Goal: Information Seeking & Learning: Find specific page/section

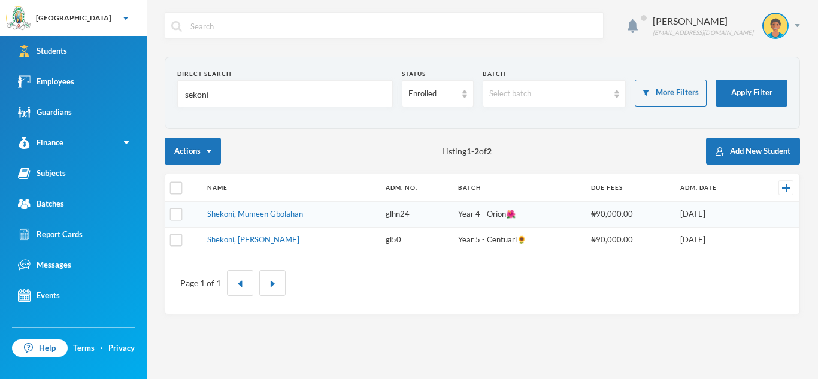
click at [210, 95] on input "sekoni" at bounding box center [285, 94] width 202 height 27
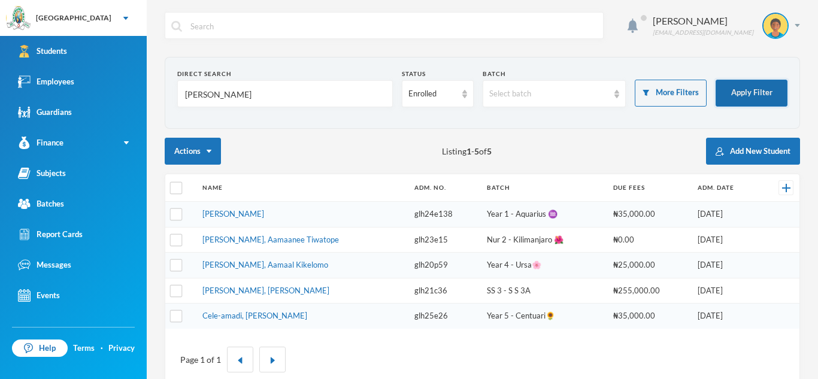
type input "[PERSON_NAME]"
click at [735, 87] on button "Apply Filter" at bounding box center [752, 93] width 72 height 27
click at [225, 93] on input "[PERSON_NAME]" at bounding box center [285, 94] width 202 height 27
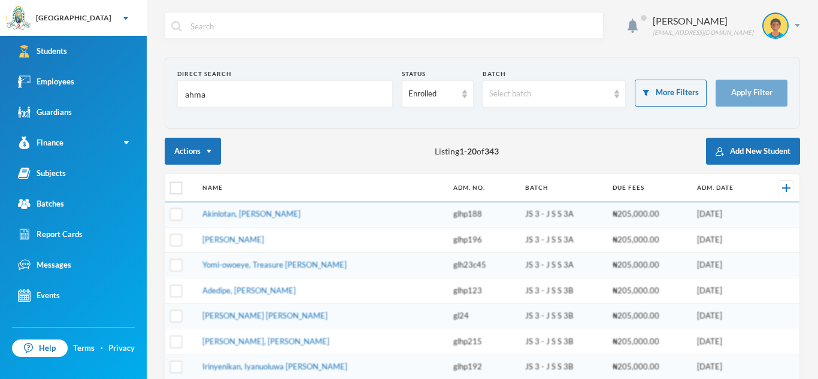
type input "[PERSON_NAME]"
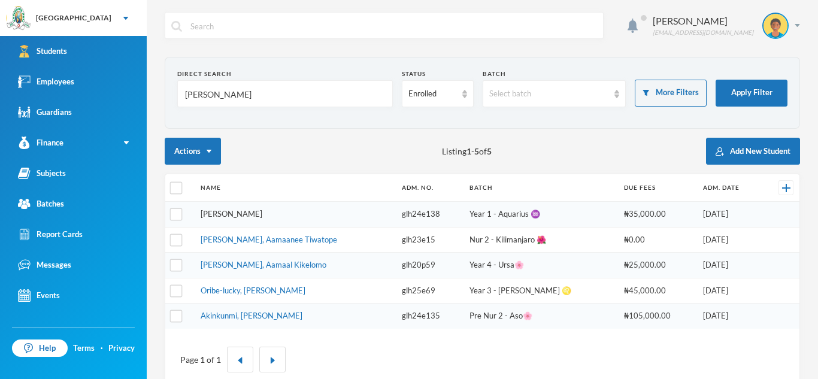
click at [262, 217] on link "[PERSON_NAME]" at bounding box center [232, 214] width 62 height 10
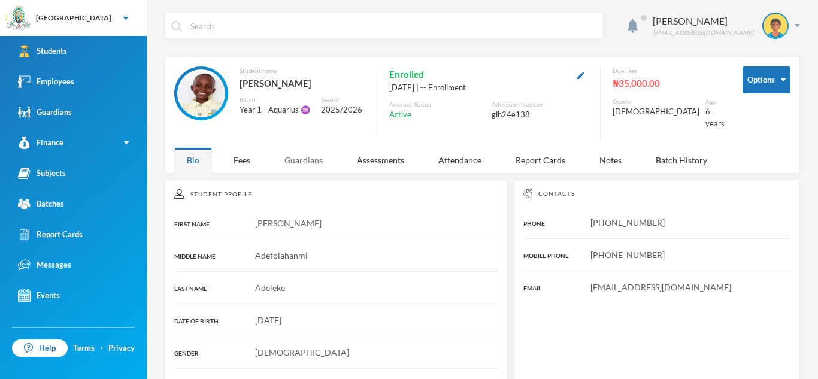
click at [305, 150] on div "Guardians" at bounding box center [303, 160] width 63 height 26
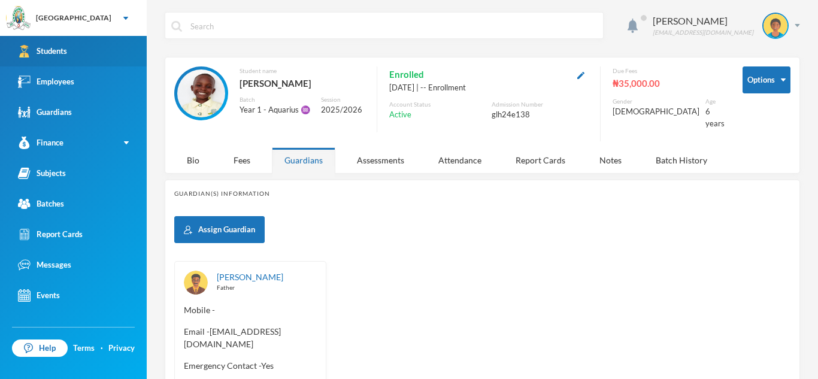
click at [117, 42] on link "Students" at bounding box center [73, 51] width 147 height 31
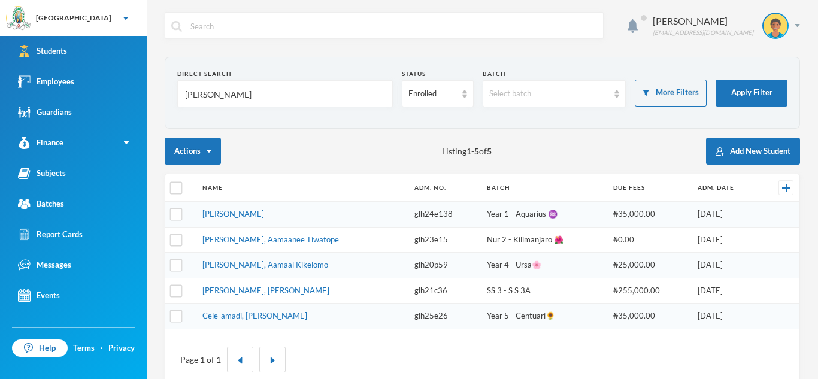
click at [219, 95] on input "[PERSON_NAME]" at bounding box center [285, 94] width 202 height 27
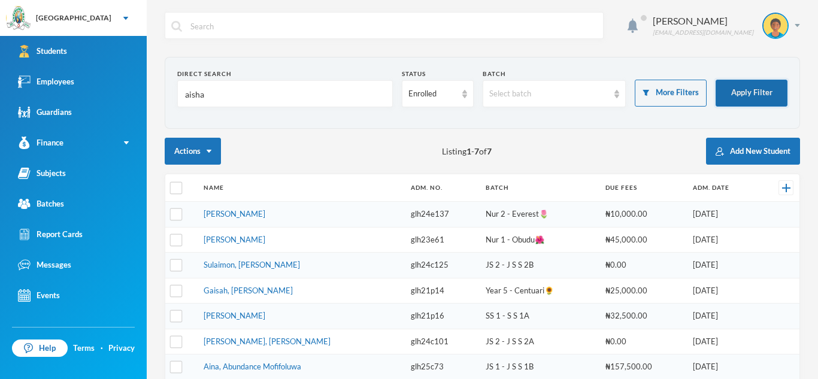
type input "aisha"
click at [745, 90] on button "Apply Filter" at bounding box center [752, 93] width 72 height 27
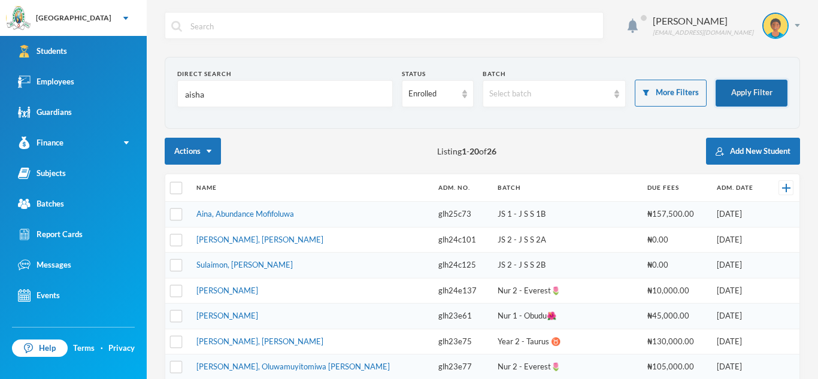
click at [772, 96] on button "Apply Filter" at bounding box center [752, 93] width 72 height 27
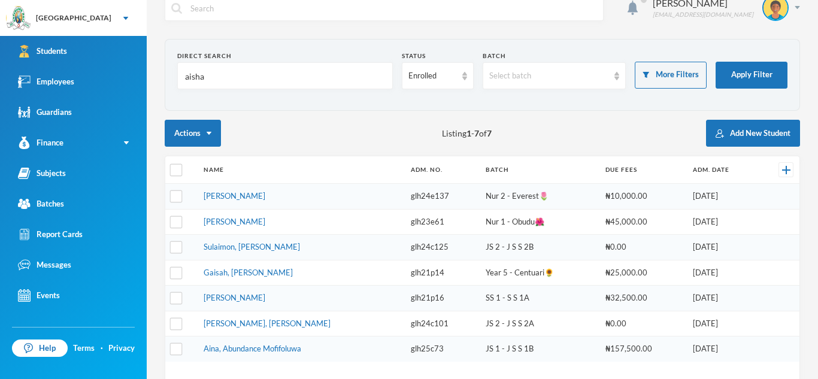
scroll to position [17, 0]
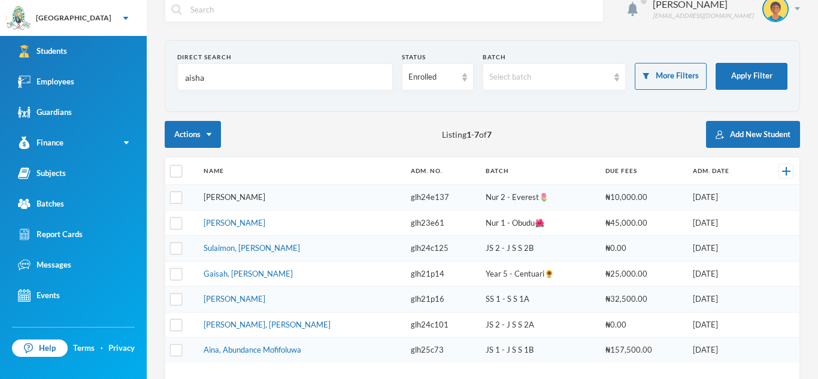
click at [265, 196] on link "[PERSON_NAME]" at bounding box center [235, 197] width 62 height 10
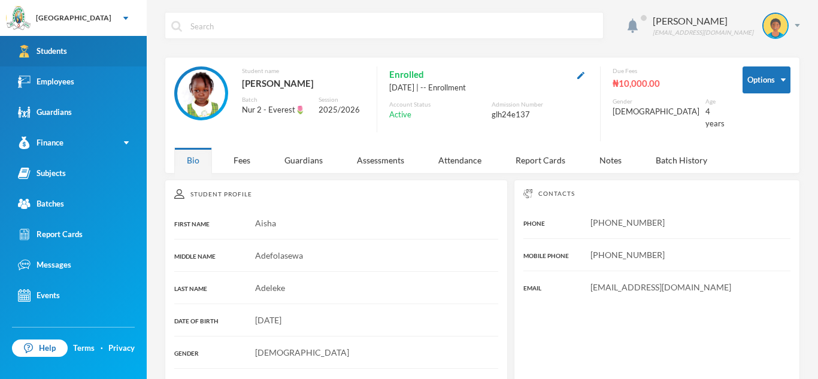
click at [65, 63] on link "Students" at bounding box center [73, 51] width 147 height 31
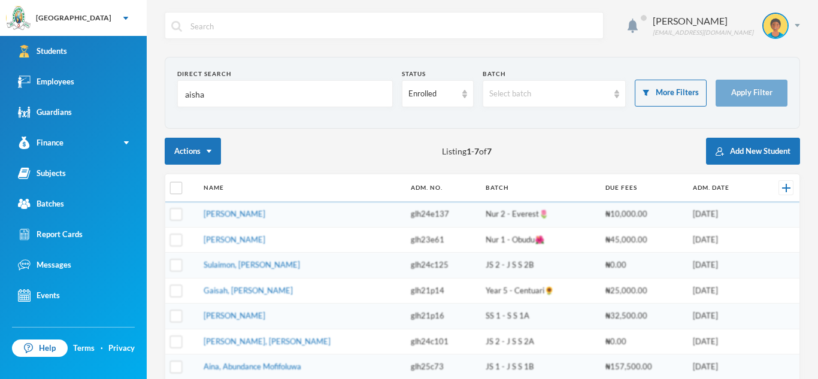
click at [210, 95] on input "aisha" at bounding box center [285, 94] width 202 height 27
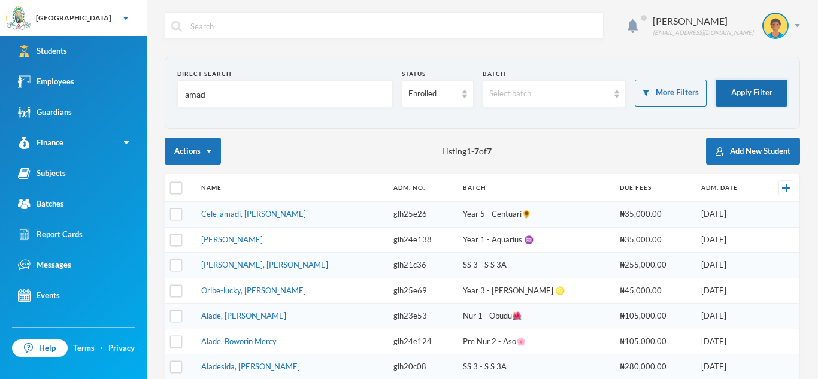
type input "amad"
click at [748, 93] on button "Apply Filter" at bounding box center [752, 93] width 72 height 27
click at [263, 235] on link "[PERSON_NAME]" at bounding box center [232, 240] width 62 height 10
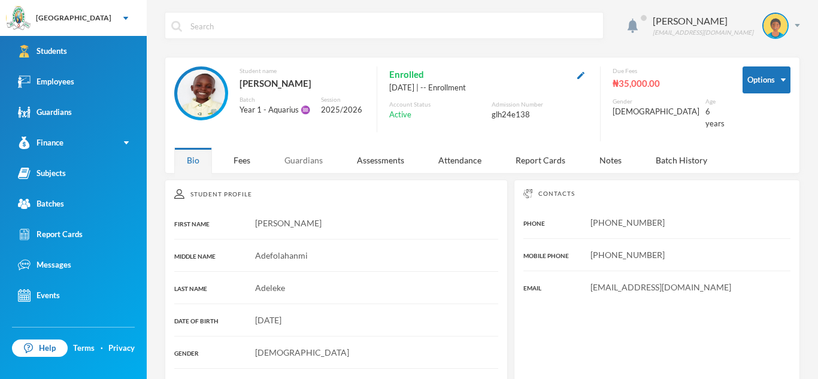
click at [307, 149] on div "Guardians" at bounding box center [303, 160] width 63 height 26
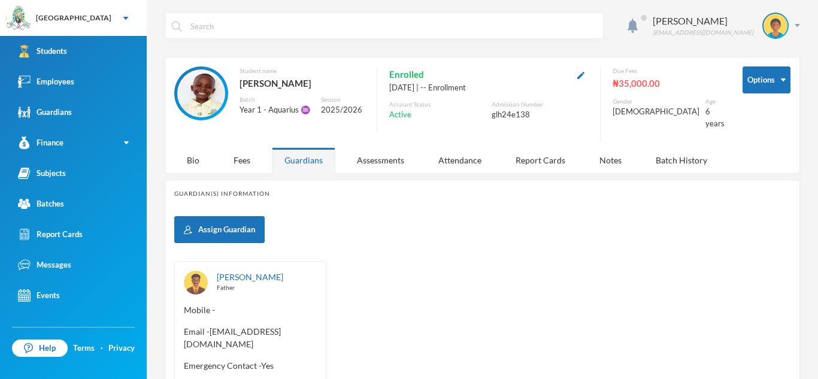
click at [307, 149] on div "Guardians" at bounding box center [303, 160] width 63 height 26
click at [117, 83] on link "Employees" at bounding box center [73, 81] width 147 height 31
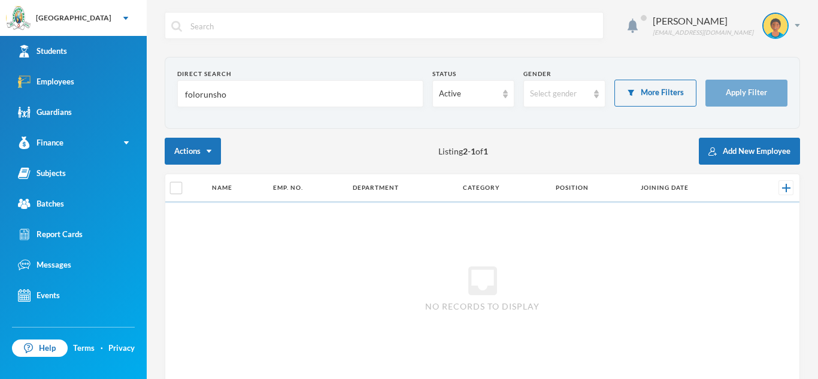
click at [231, 95] on input "folorunsho" at bounding box center [300, 94] width 233 height 27
type input "imoh"
click at [734, 81] on button "Apply Filter" at bounding box center [746, 93] width 82 height 27
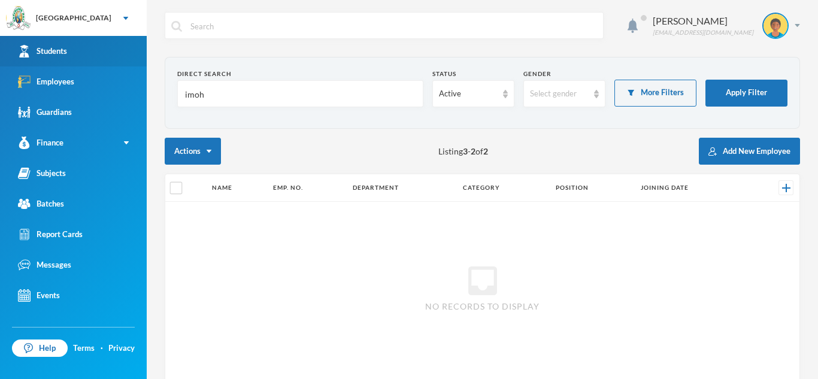
click at [84, 41] on link "Students" at bounding box center [73, 51] width 147 height 31
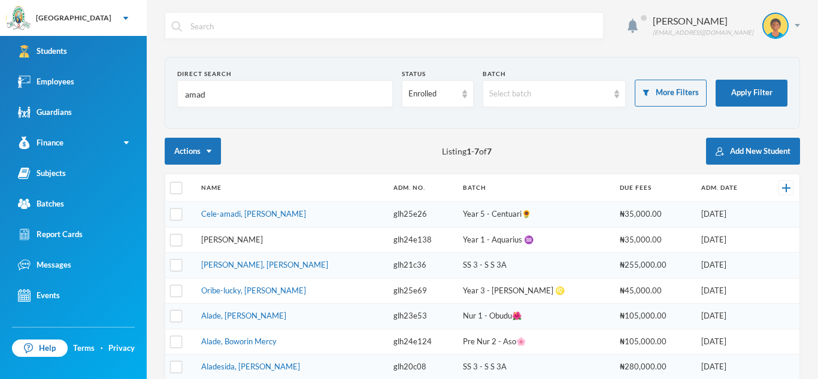
click at [263, 235] on link "[PERSON_NAME]" at bounding box center [232, 240] width 62 height 10
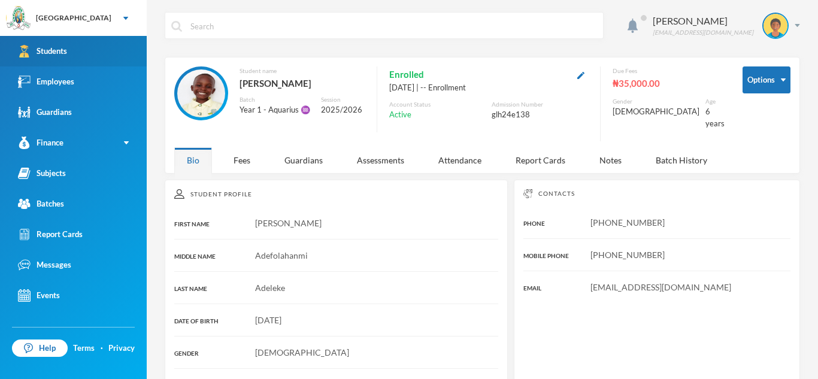
click at [84, 54] on link "Students" at bounding box center [73, 51] width 147 height 31
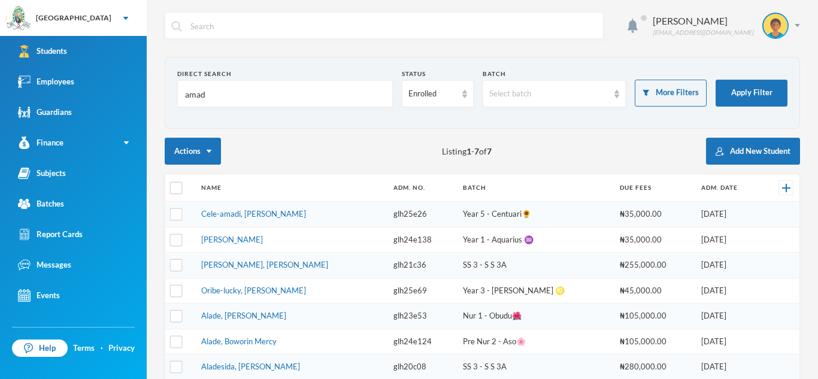
click at [220, 99] on input "amad" at bounding box center [285, 94] width 202 height 27
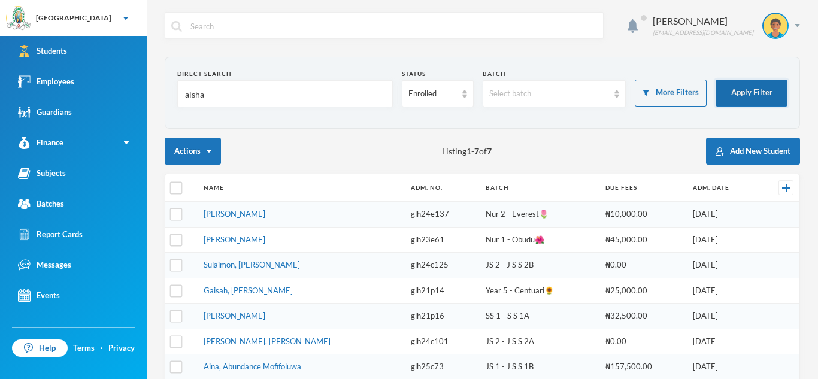
type input "aisha"
click at [753, 84] on button "Apply Filter" at bounding box center [752, 93] width 72 height 27
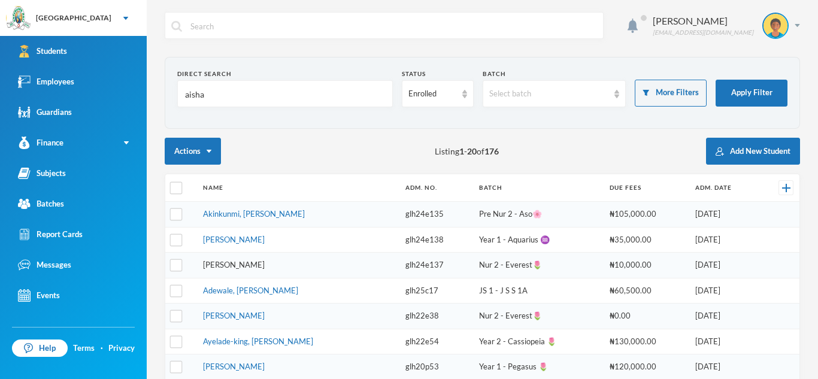
click at [265, 265] on link "[PERSON_NAME]" at bounding box center [234, 265] width 62 height 10
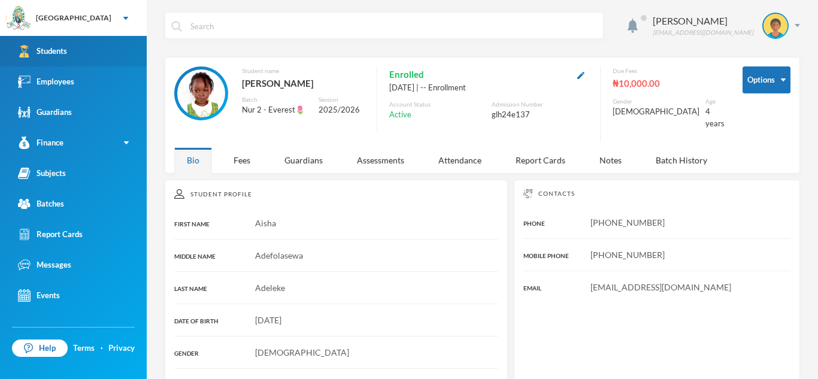
click at [116, 53] on link "Students" at bounding box center [73, 51] width 147 height 31
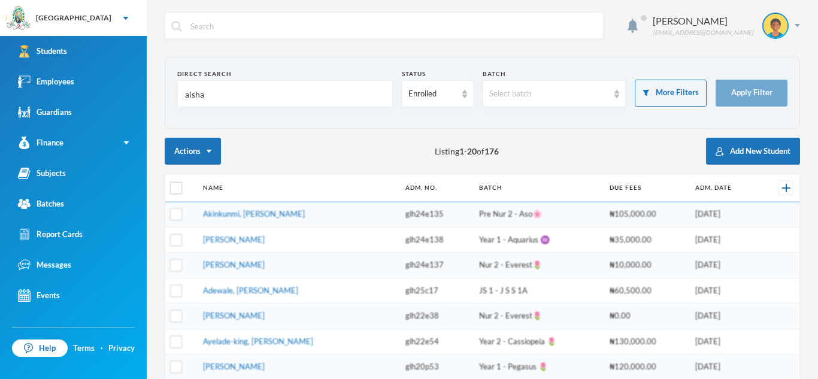
click at [207, 95] on input "aisha" at bounding box center [285, 94] width 202 height 27
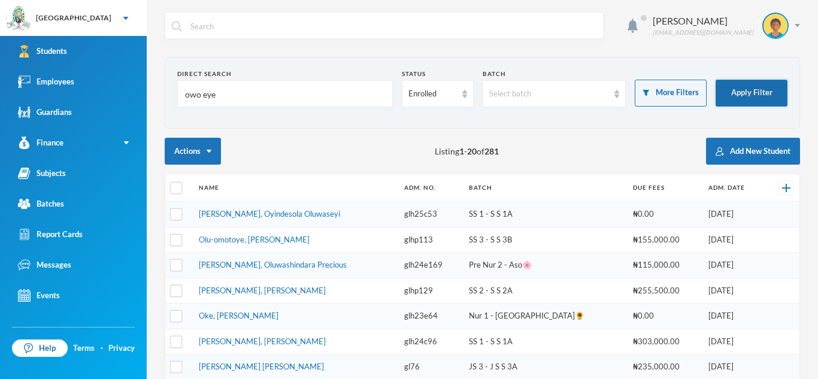
type input "owo eye"
click at [763, 92] on button "Apply Filter" at bounding box center [752, 93] width 72 height 27
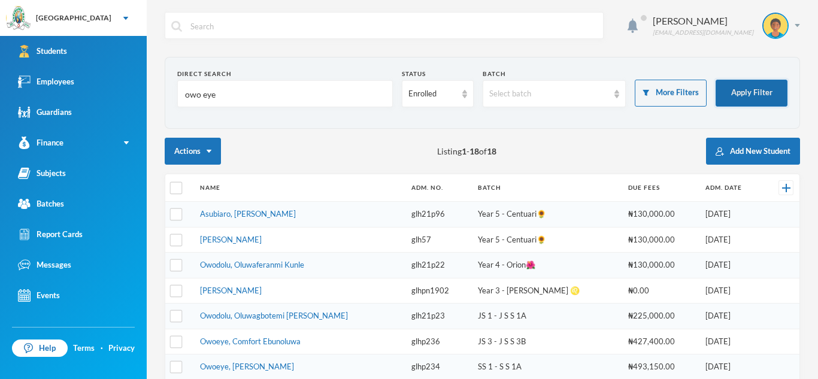
click at [764, 95] on button "Apply Filter" at bounding box center [752, 93] width 72 height 27
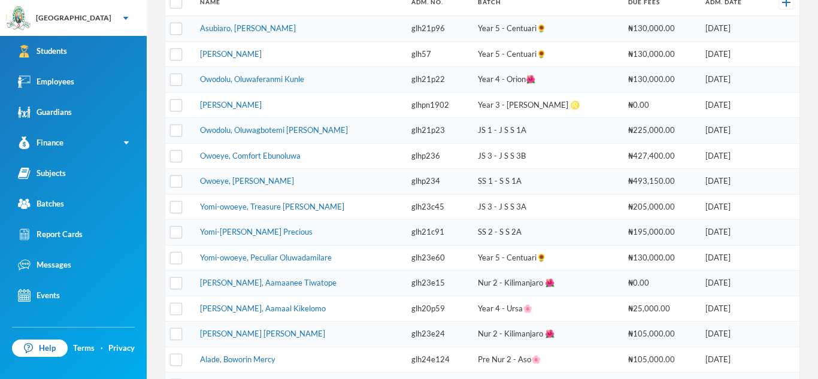
scroll to position [185, 0]
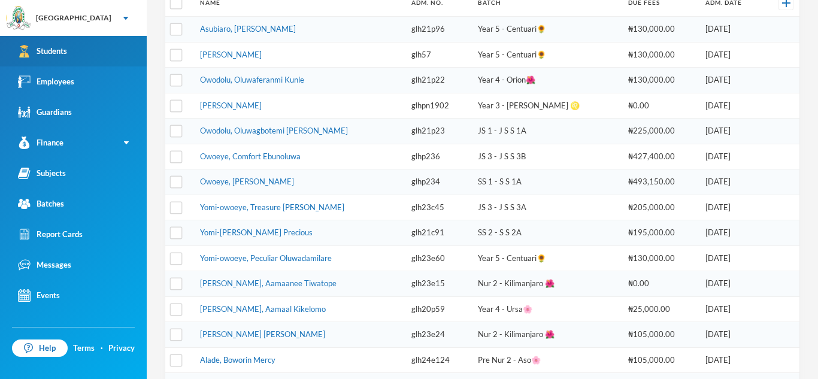
click at [86, 47] on link "Students" at bounding box center [73, 51] width 147 height 31
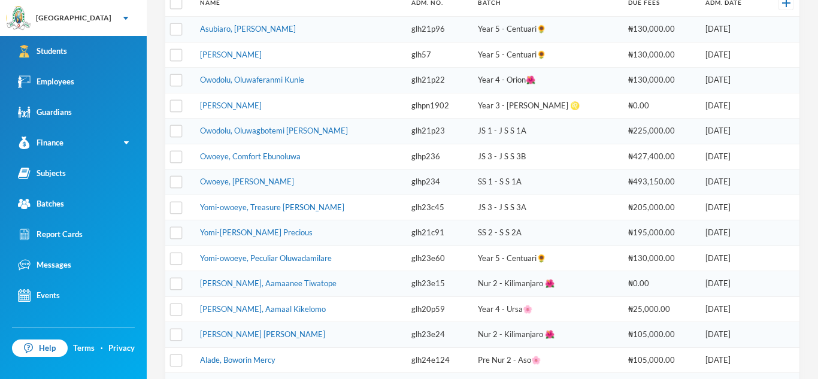
scroll to position [0, 0]
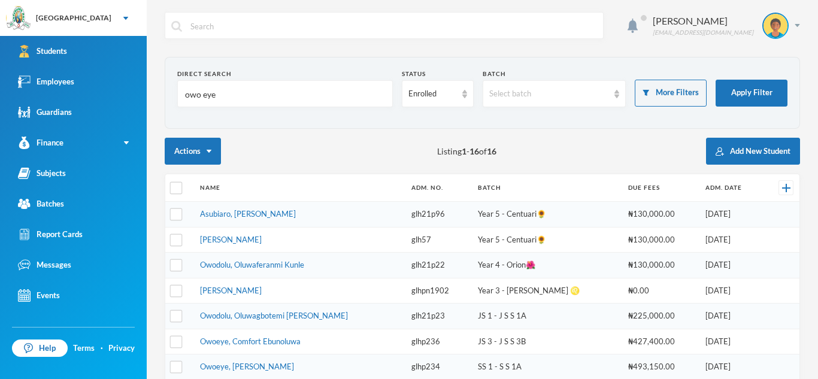
click at [212, 99] on input "owo eye" at bounding box center [285, 94] width 202 height 27
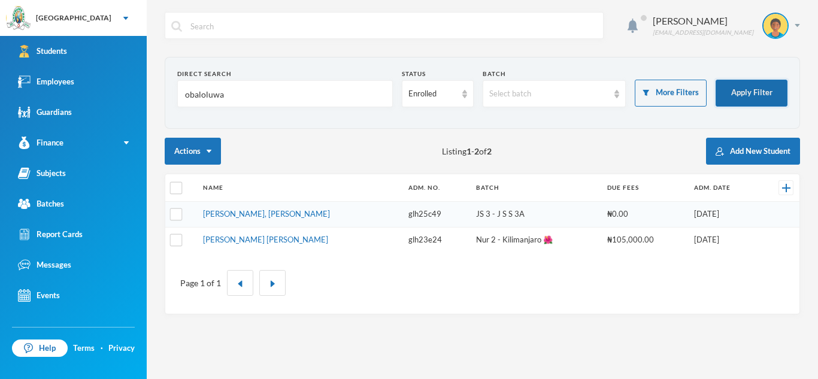
type input "obaloluwa"
click at [767, 96] on button "Apply Filter" at bounding box center [752, 93] width 72 height 27
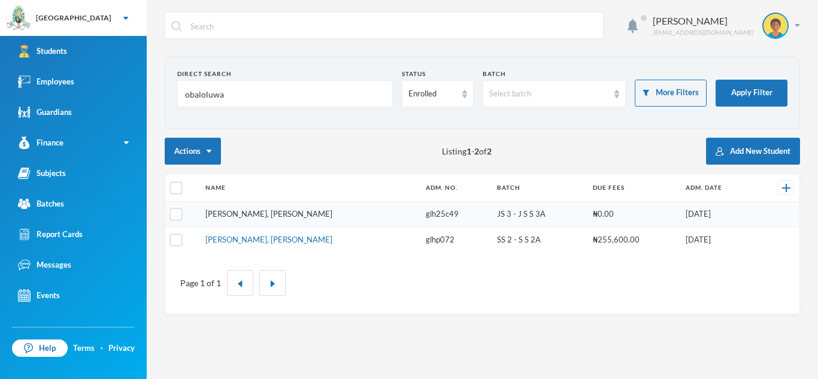
click at [220, 215] on link "[PERSON_NAME], [PERSON_NAME]" at bounding box center [268, 214] width 127 height 10
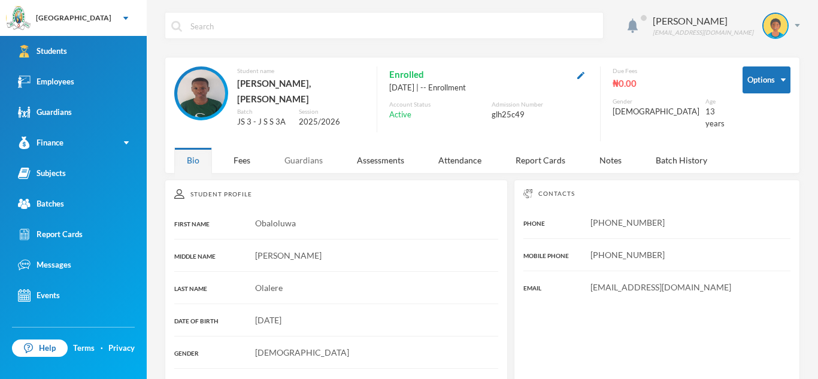
click at [308, 155] on div "Guardians" at bounding box center [303, 160] width 63 height 26
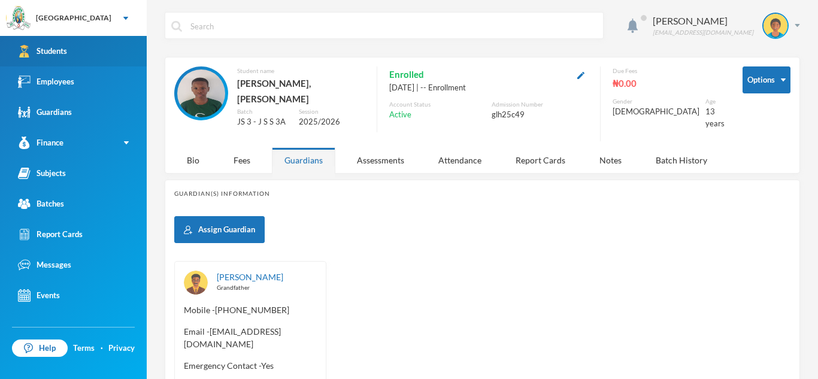
click at [63, 54] on div "Students" at bounding box center [42, 51] width 49 height 13
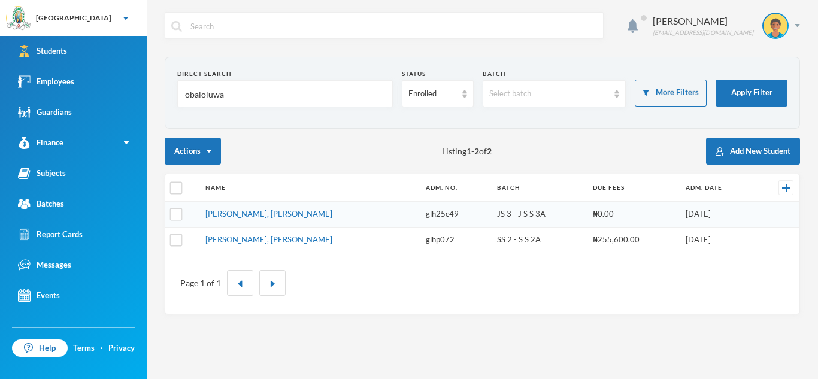
click at [280, 208] on td "[PERSON_NAME], [PERSON_NAME]" at bounding box center [309, 215] width 220 height 26
click at [280, 212] on link "[PERSON_NAME], [PERSON_NAME]" at bounding box center [268, 214] width 127 height 10
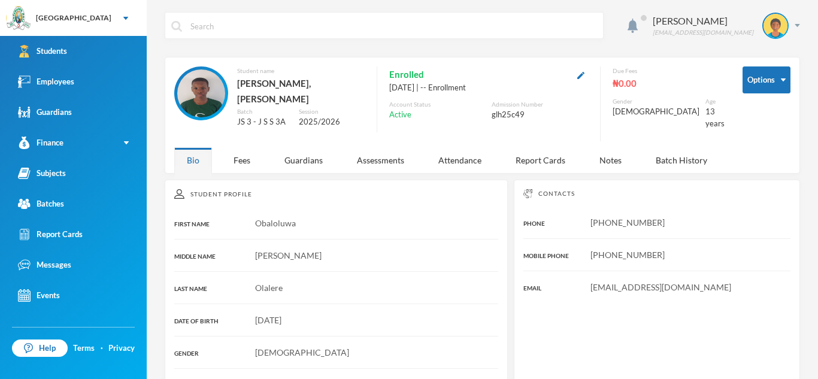
click at [292, 156] on div "Guardians" at bounding box center [303, 160] width 63 height 26
